Goal: Task Accomplishment & Management: Manage account settings

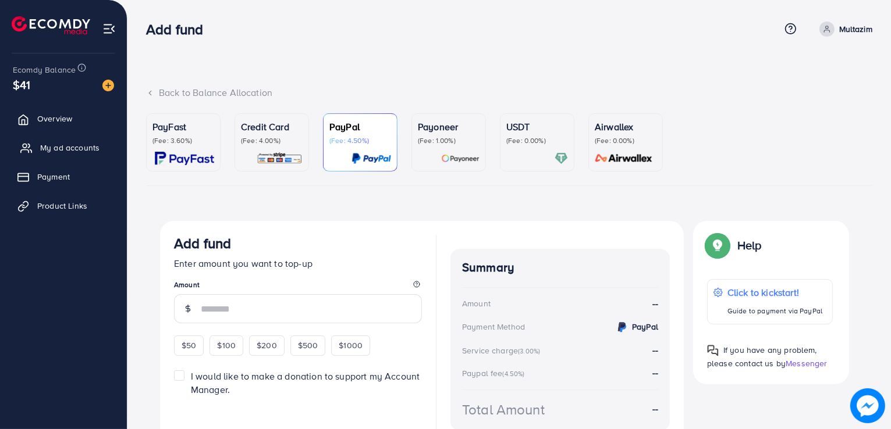
click at [80, 152] on span "My ad accounts" at bounding box center [69, 148] width 59 height 12
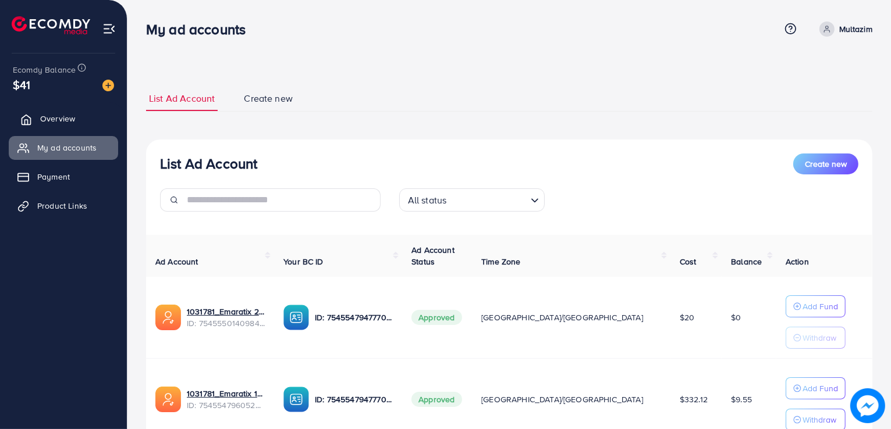
click at [62, 115] on span "Overview" at bounding box center [57, 119] width 35 height 12
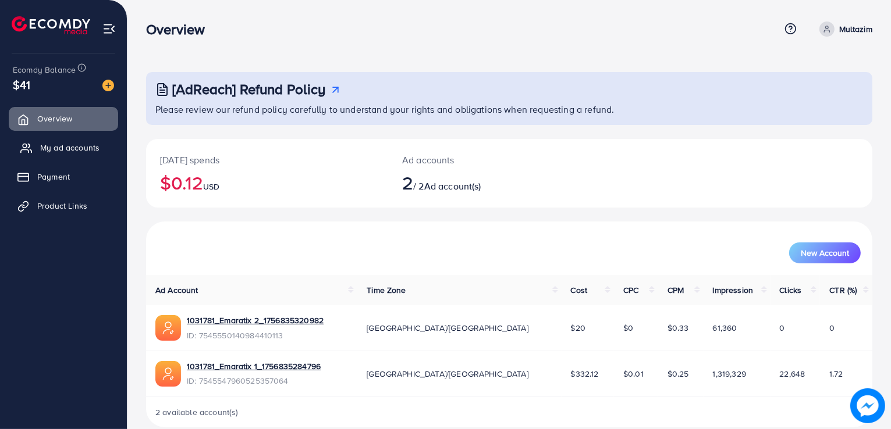
click at [56, 145] on span "My ad accounts" at bounding box center [69, 148] width 59 height 12
